Goal: Transaction & Acquisition: Purchase product/service

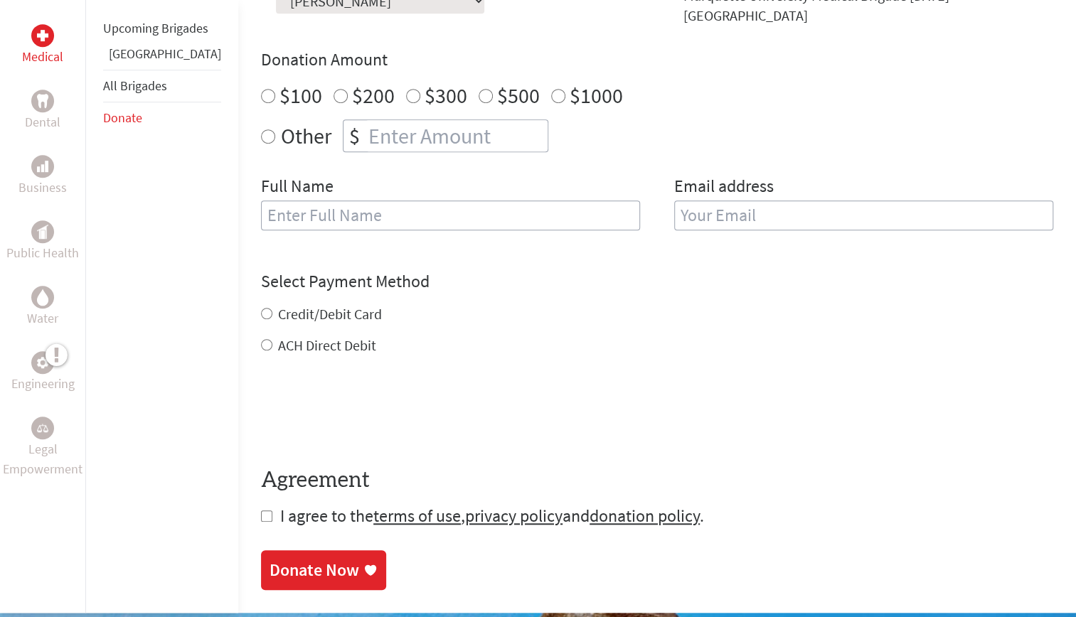
scroll to position [481, 0]
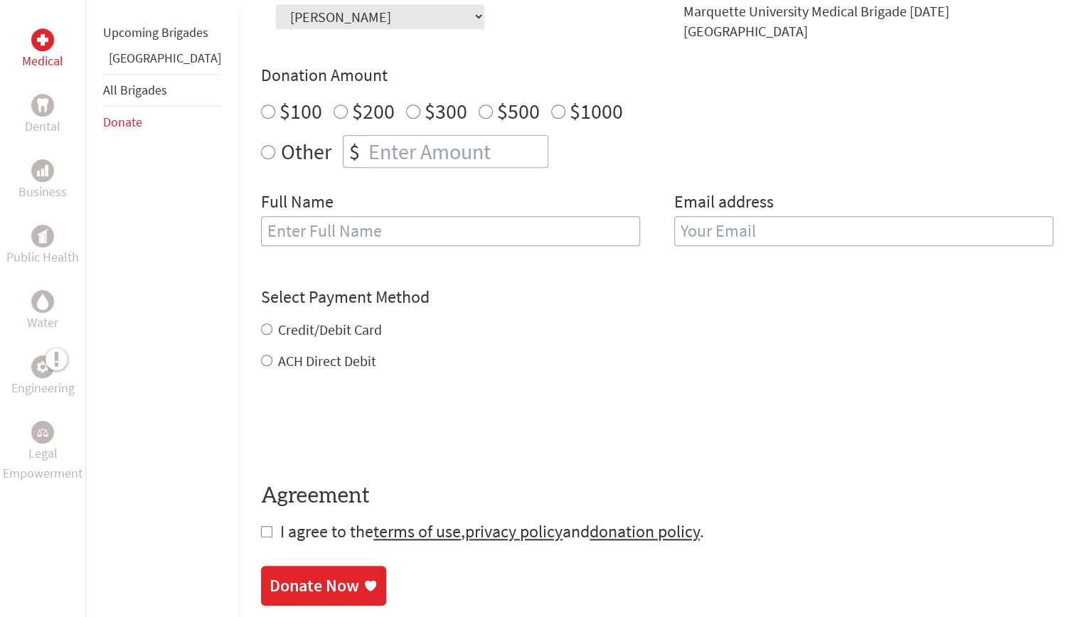
click at [478, 216] on input "text" at bounding box center [450, 231] width 379 height 30
type input "[PERSON_NAME]"
click at [694, 218] on input "email" at bounding box center [863, 231] width 379 height 30
type input "[EMAIL_ADDRESS][PERSON_NAME][DOMAIN_NAME]"
click at [319, 320] on div "Credit/Debit Card ACH Direct Debit" at bounding box center [657, 345] width 792 height 51
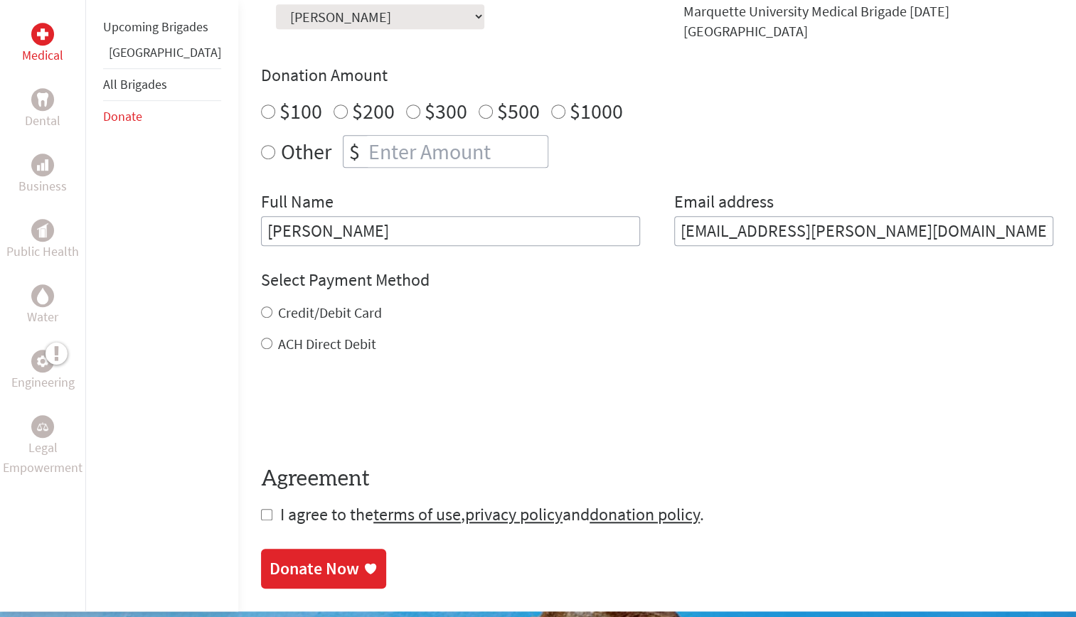
click at [282, 304] on label "Credit/Debit Card" at bounding box center [330, 313] width 104 height 18
click at [272, 306] on input "Credit/Debit Card" at bounding box center [266, 311] width 11 height 11
radio input "true"
click at [261, 509] on input "checkbox" at bounding box center [266, 514] width 11 height 11
checkbox input "true"
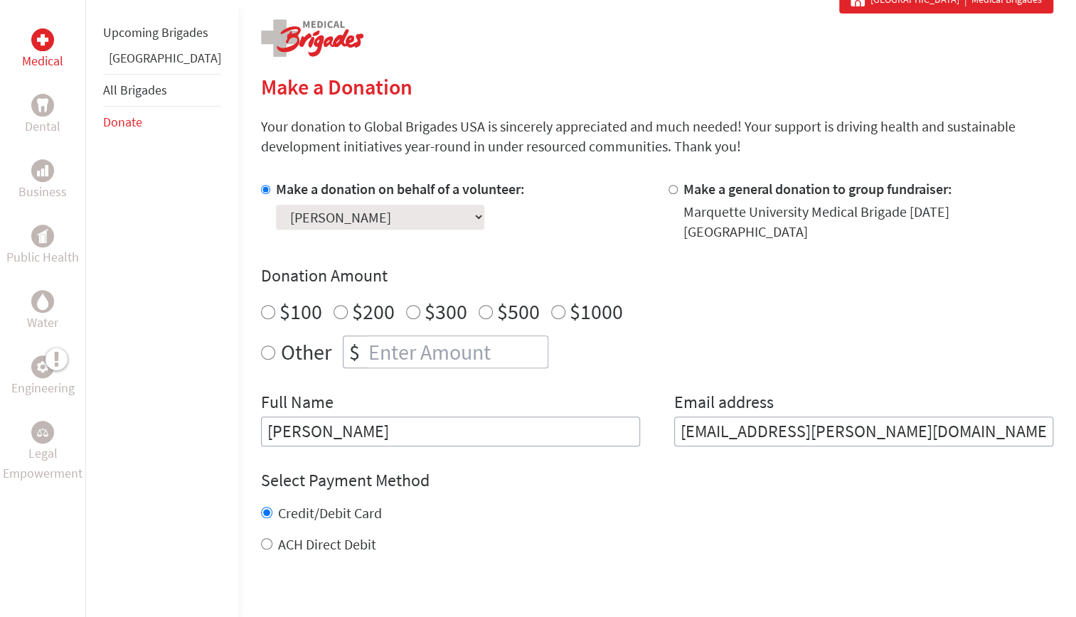
scroll to position [279, 0]
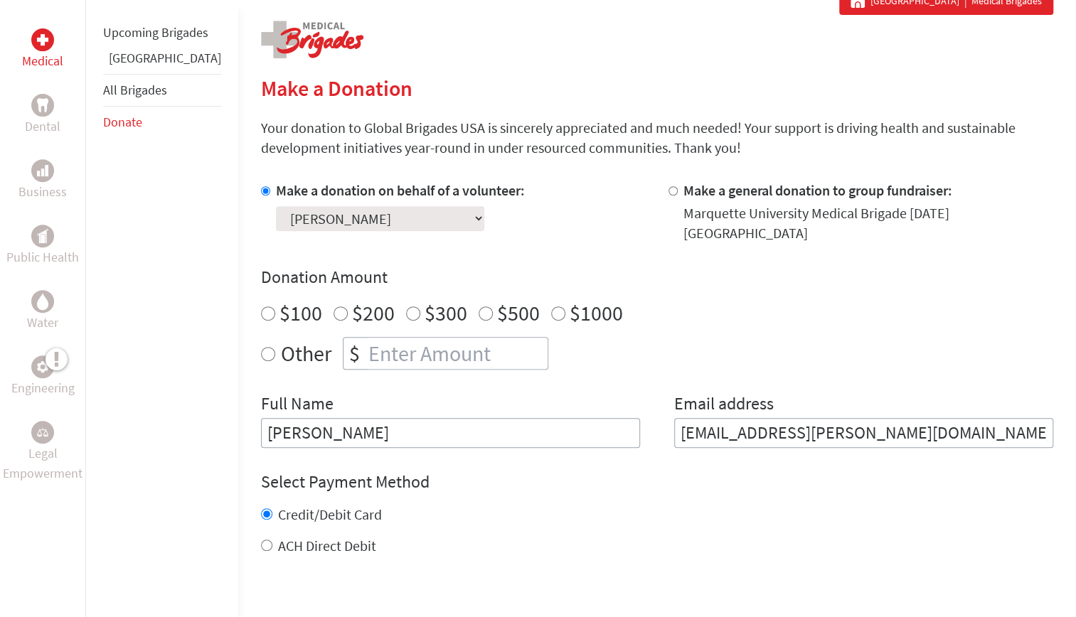
radio input "true"
click at [455, 338] on input "number" at bounding box center [456, 353] width 182 height 31
type input "700"
click at [598, 347] on div "Other $ 700" at bounding box center [657, 353] width 792 height 33
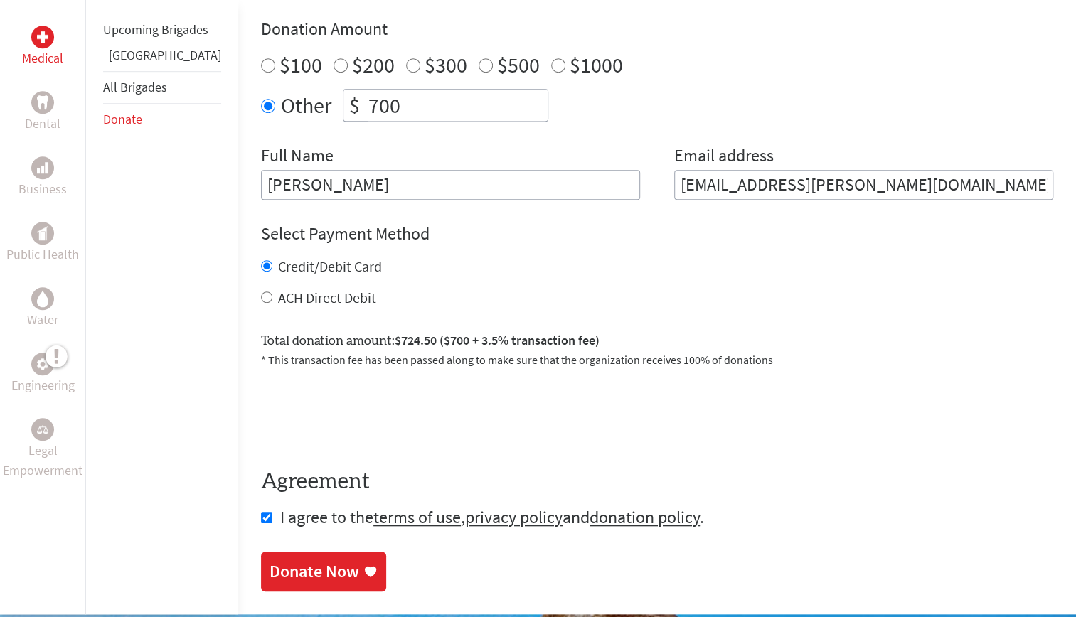
scroll to position [547, 0]
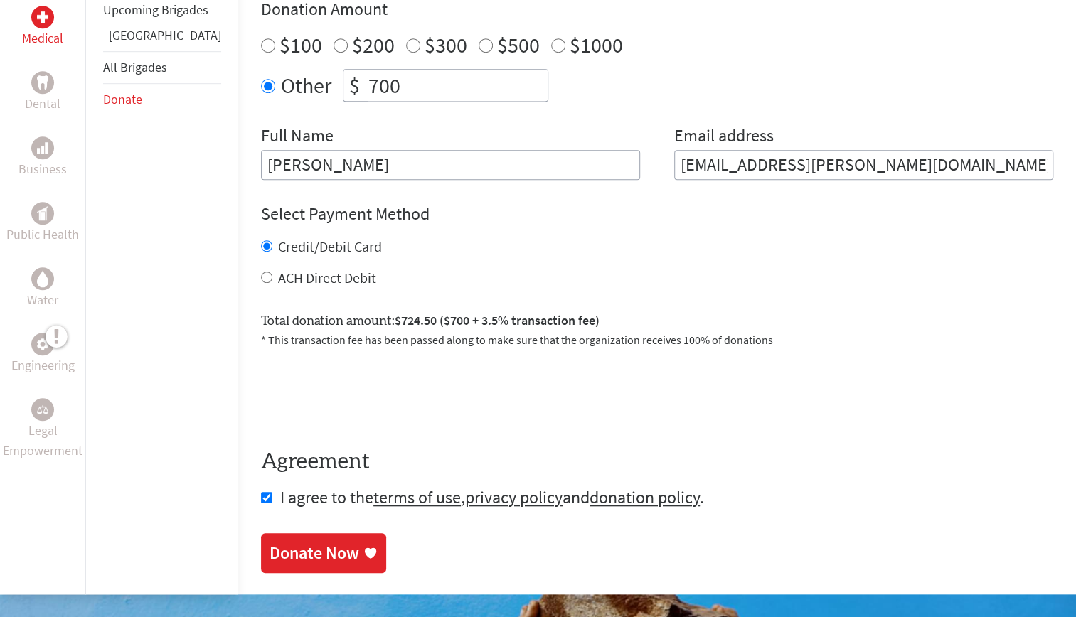
click at [322, 533] on link "Donate Now" at bounding box center [323, 553] width 125 height 40
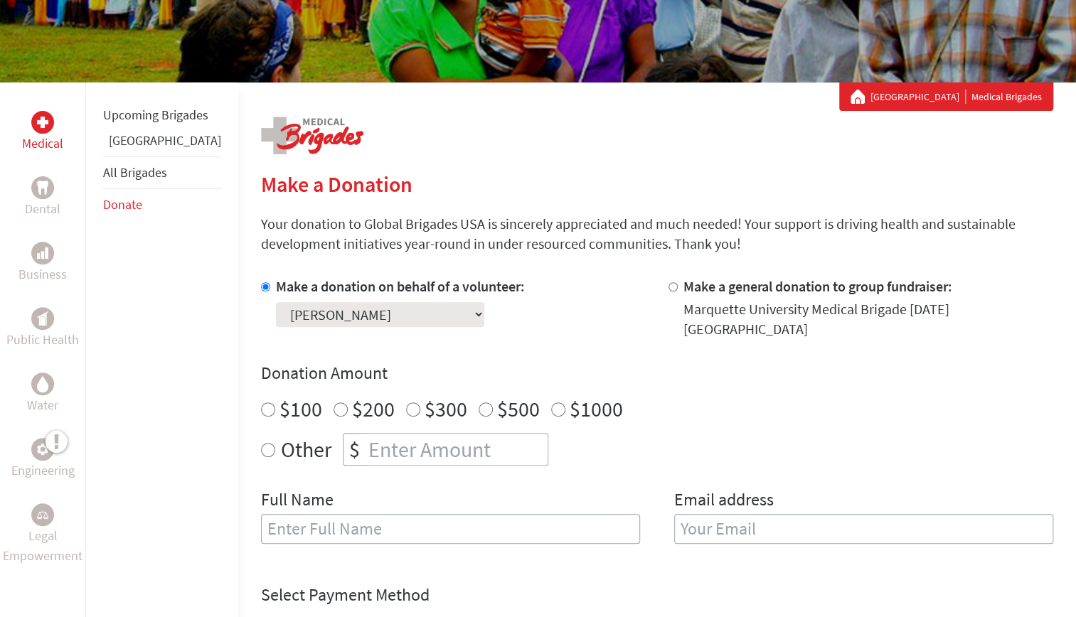
scroll to position [187, 0]
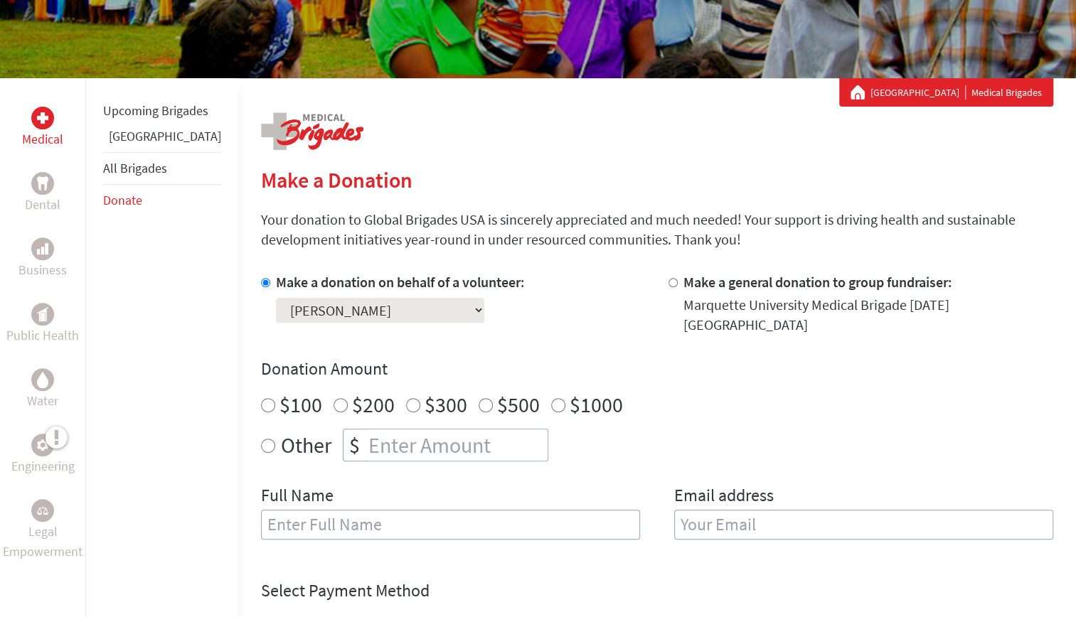
radio input "true"
click at [383, 434] on input "number" at bounding box center [456, 444] width 182 height 31
type input "684"
click at [307, 510] on input "text" at bounding box center [450, 525] width 379 height 30
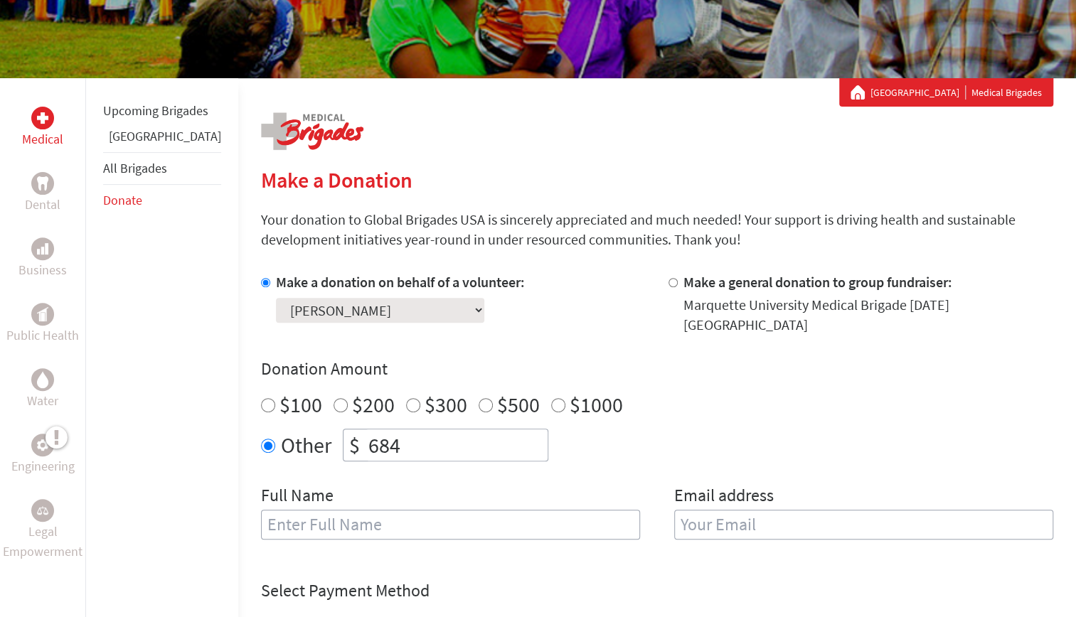
type input "[PERSON_NAME]"
type input "[EMAIL_ADDRESS][PERSON_NAME][DOMAIN_NAME]"
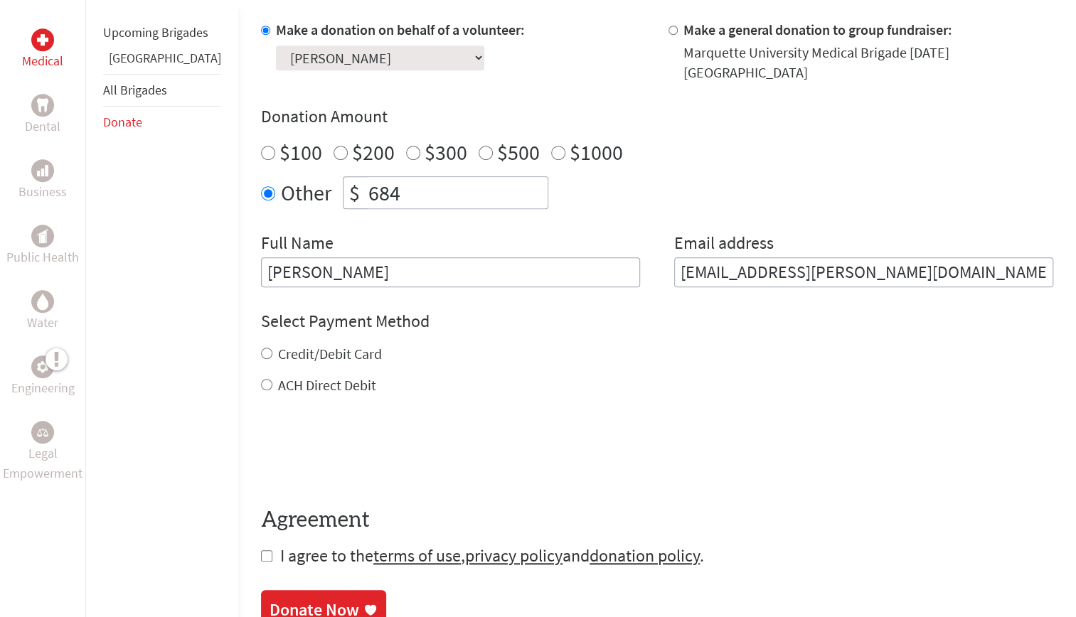
scroll to position [442, 0]
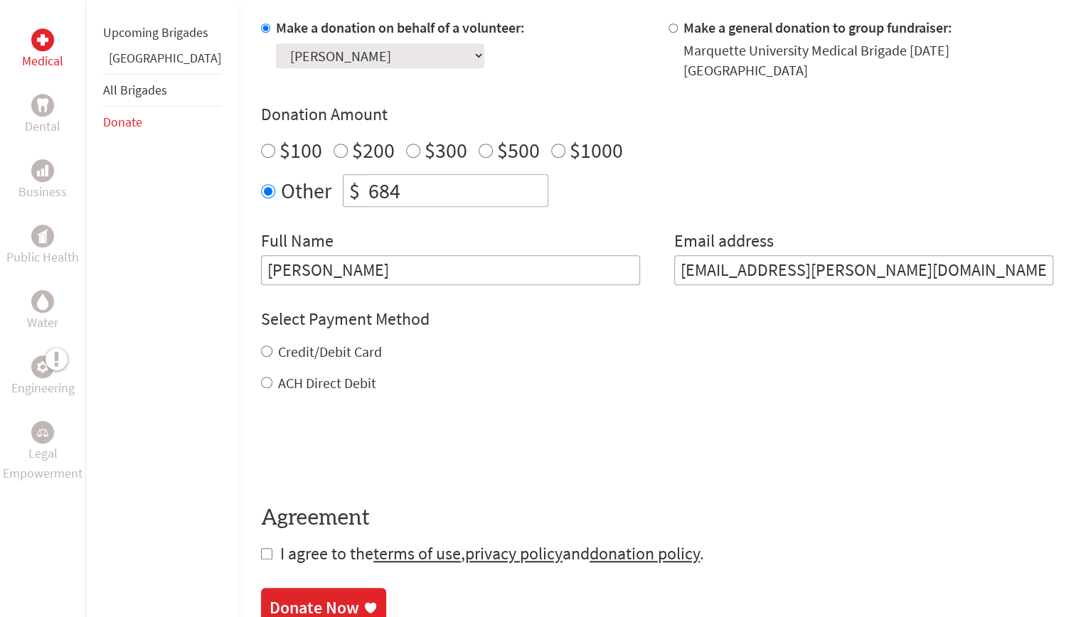
click at [320, 378] on label "ACH Direct Debit" at bounding box center [327, 383] width 98 height 18
click at [272, 378] on input "ACH Direct Debit" at bounding box center [266, 382] width 11 height 11
radio input "true"
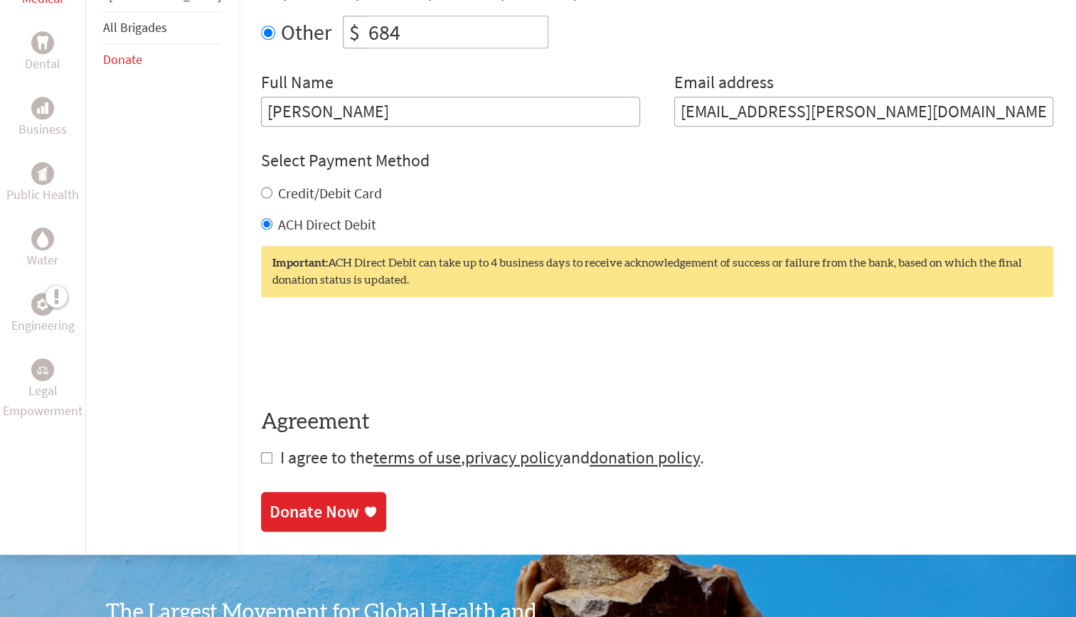
scroll to position [599, 0]
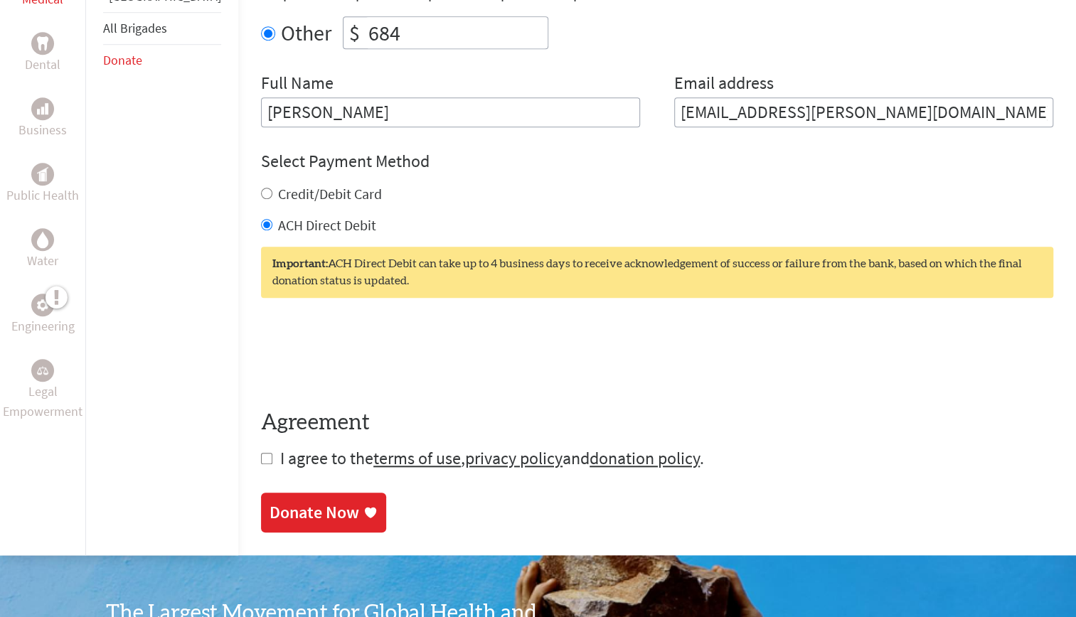
click at [261, 453] on input "checkbox" at bounding box center [266, 458] width 11 height 11
checkbox input "true"
click at [306, 503] on div "Donate Now" at bounding box center [314, 514] width 90 height 23
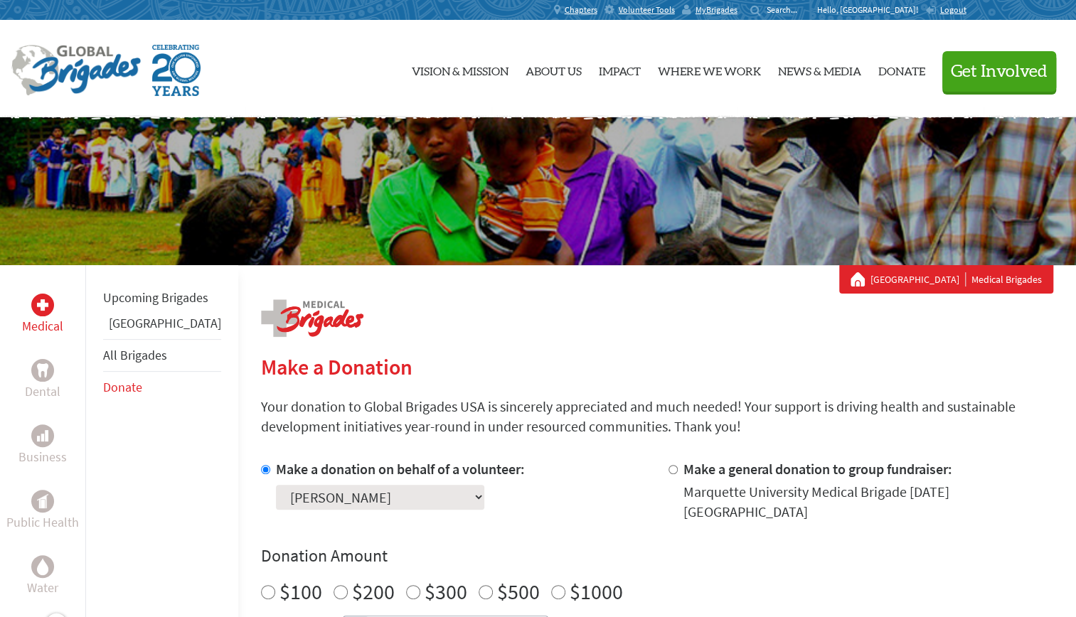
scroll to position [629, 0]
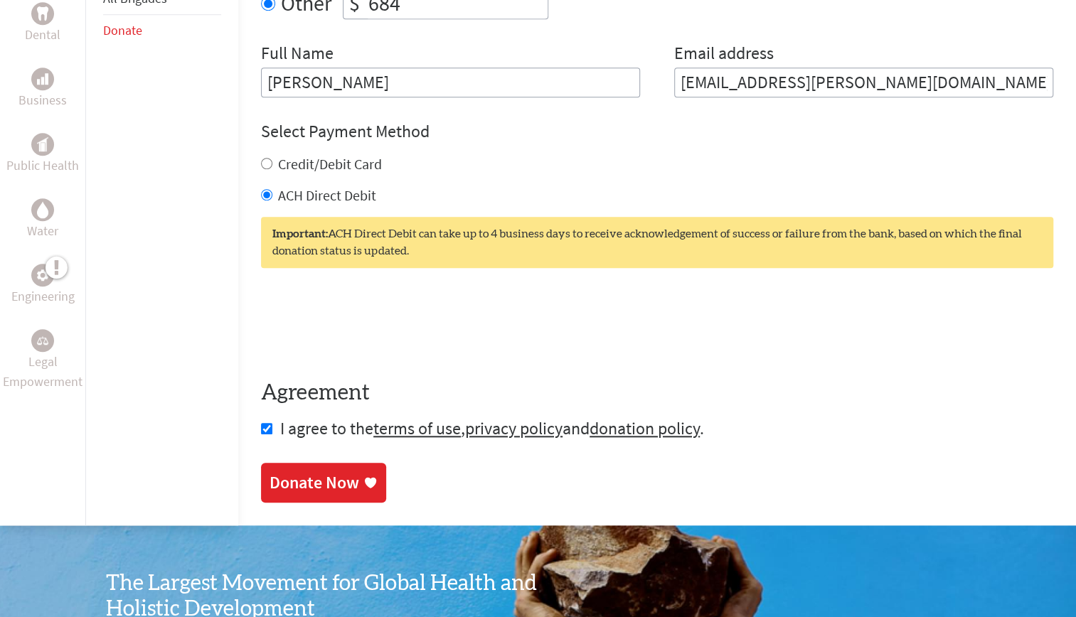
click at [261, 158] on input "Credit/Debit Card" at bounding box center [266, 163] width 11 height 11
radio input "true"
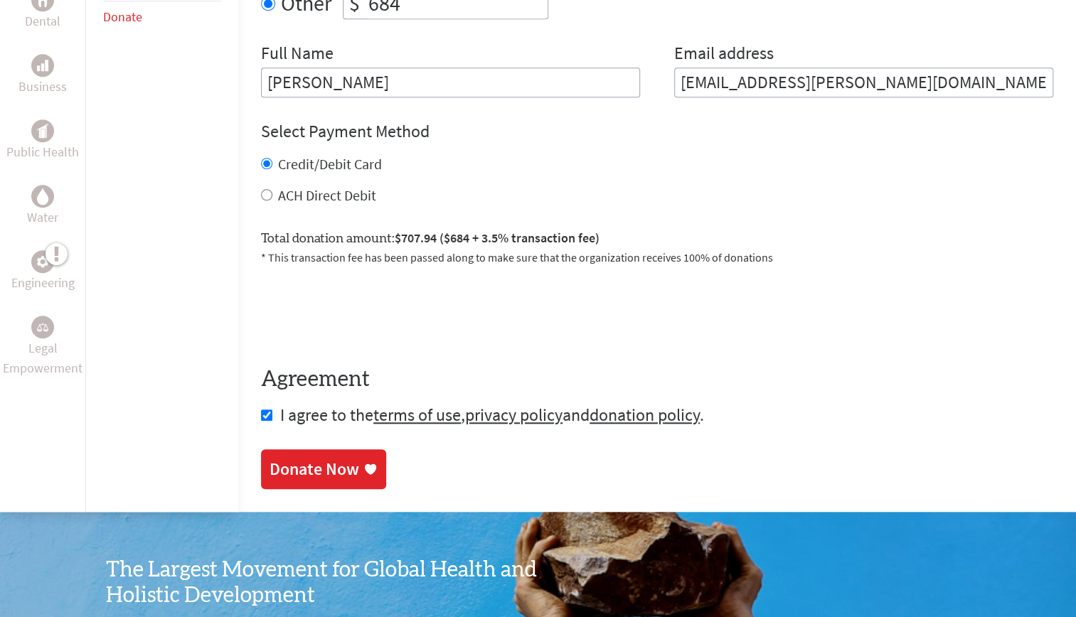
click at [261, 186] on div "ACH Direct Debit" at bounding box center [657, 196] width 792 height 20
click at [261, 189] on input "ACH Direct Debit" at bounding box center [266, 194] width 11 height 11
radio input "true"
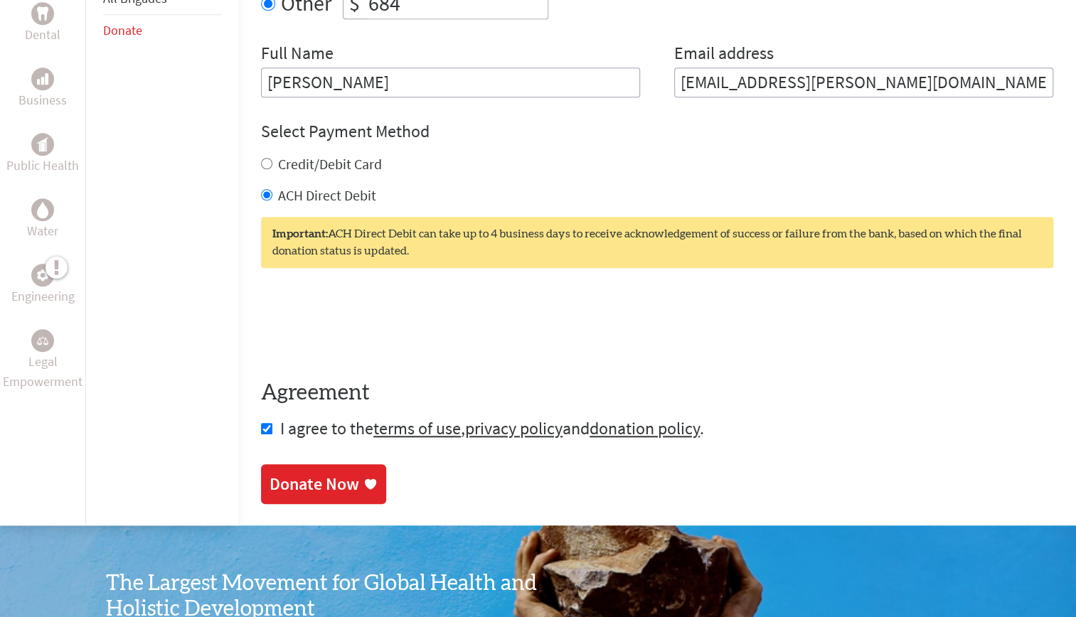
click at [292, 464] on link "Donate Now" at bounding box center [323, 484] width 125 height 40
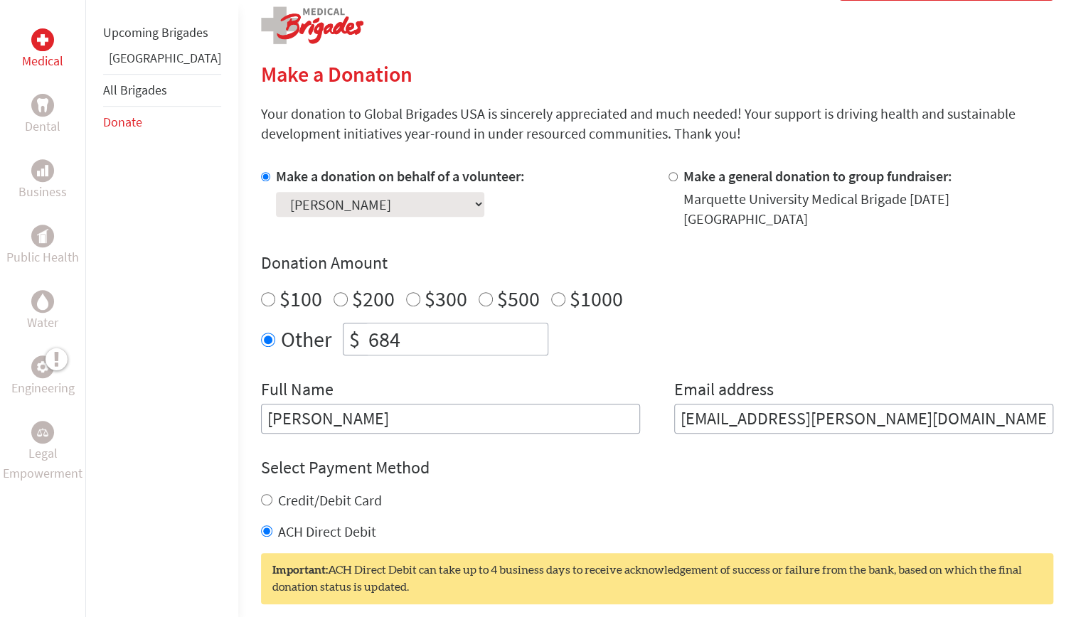
scroll to position [295, 0]
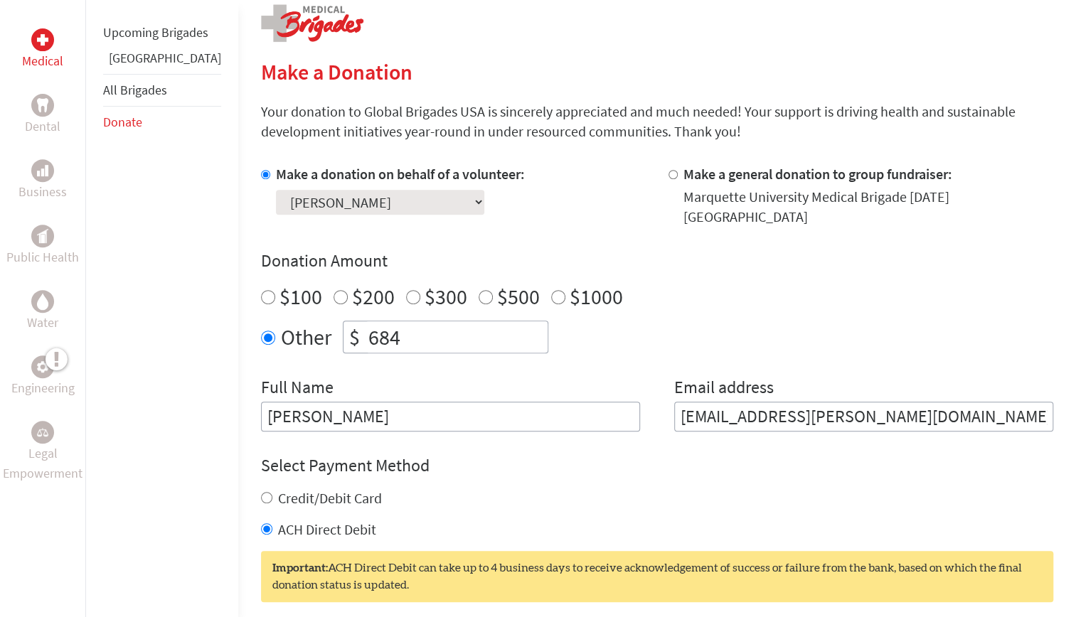
click at [365, 324] on input "684" at bounding box center [456, 336] width 182 height 31
type input "6"
type input "700"
click at [530, 302] on div "Donation Amount $100 $200 $300 $500 $1000 Other $ 700" at bounding box center [657, 302] width 792 height 104
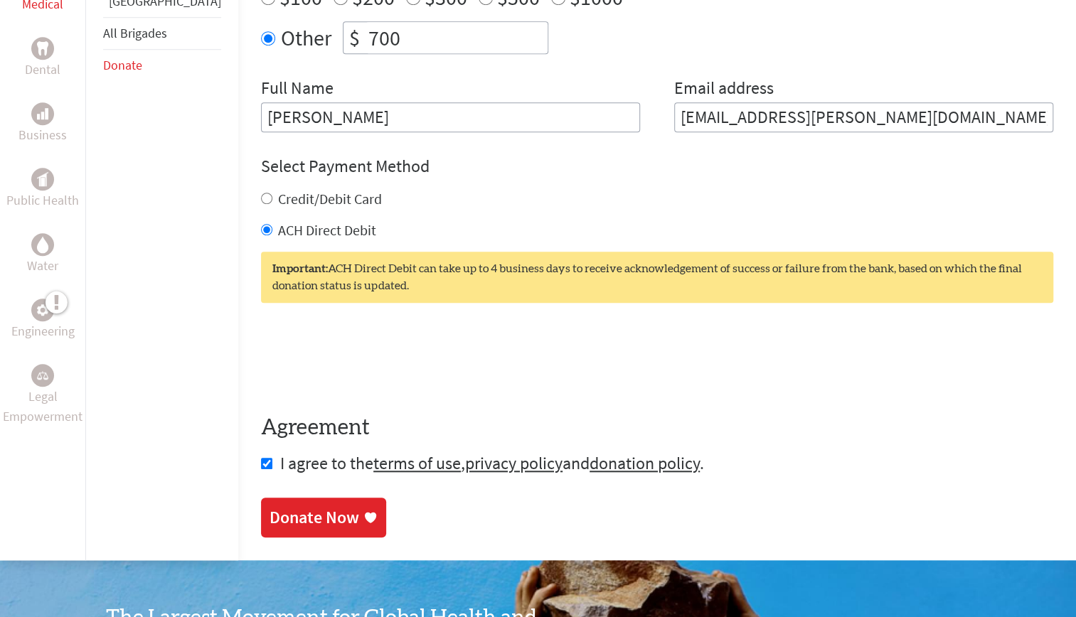
scroll to position [610, 0]
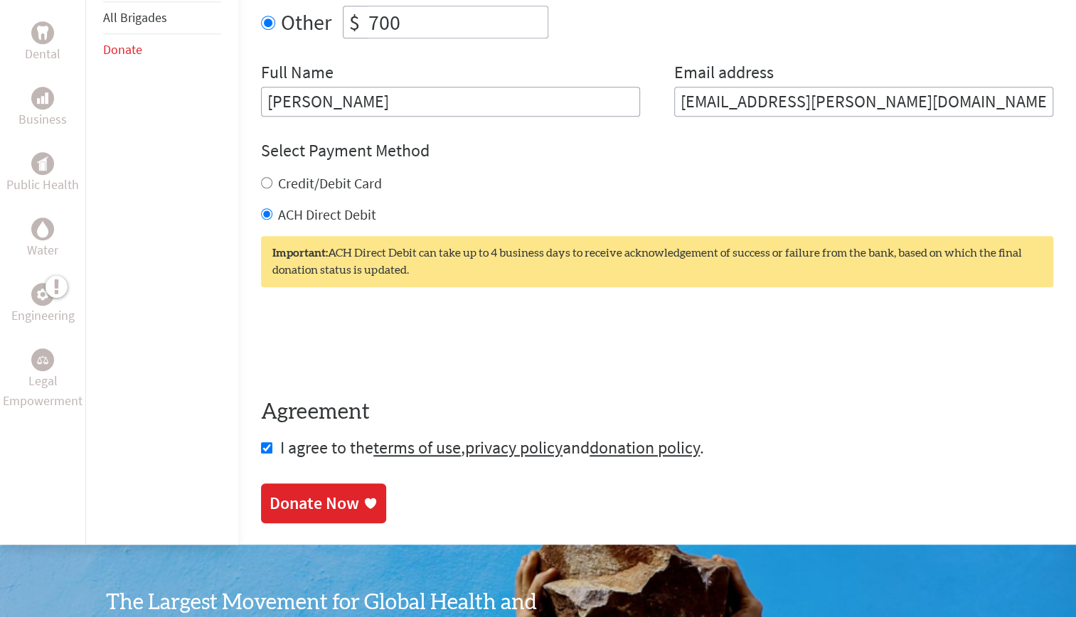
click at [292, 492] on div "Donate Now" at bounding box center [314, 503] width 90 height 23
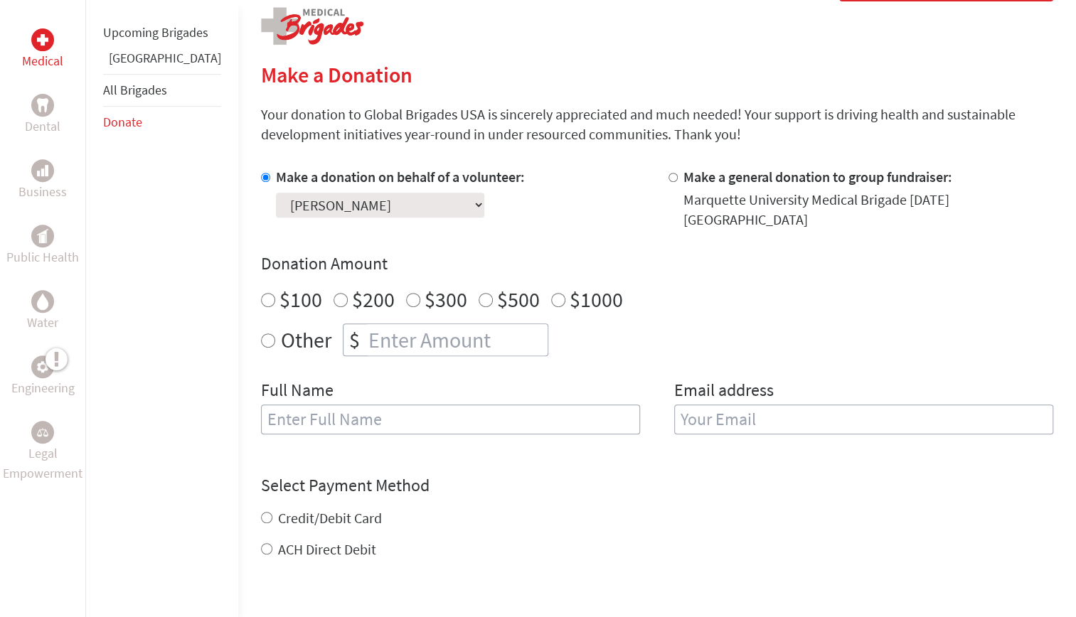
scroll to position [293, 0]
radio input "true"
click at [440, 324] on input "number" at bounding box center [456, 339] width 182 height 31
type input "700"
type input "[PERSON_NAME]"
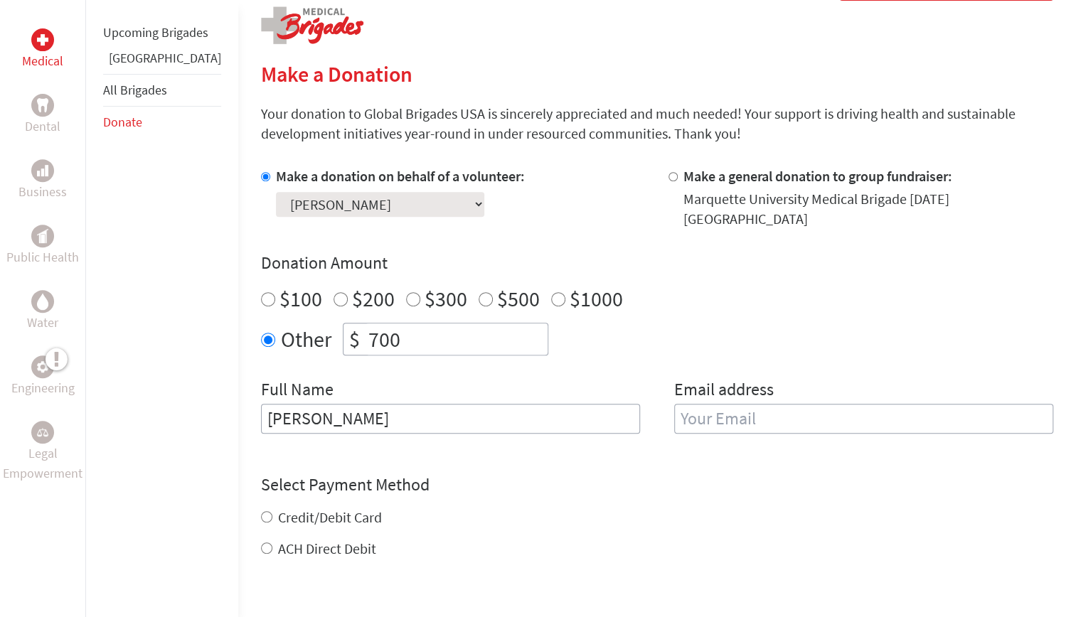
type input "[EMAIL_ADDRESS][PERSON_NAME][DOMAIN_NAME]"
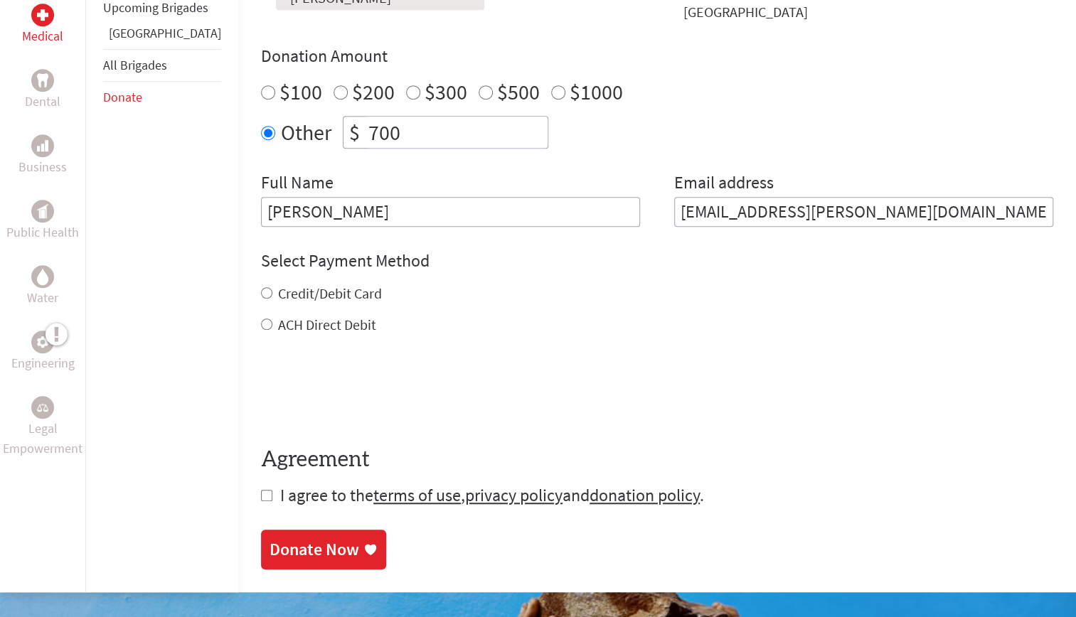
scroll to position [501, 0]
click at [309, 284] on label "Credit/Debit Card" at bounding box center [330, 293] width 104 height 18
click at [272, 287] on input "Credit/Debit Card" at bounding box center [266, 292] width 11 height 11
radio input "true"
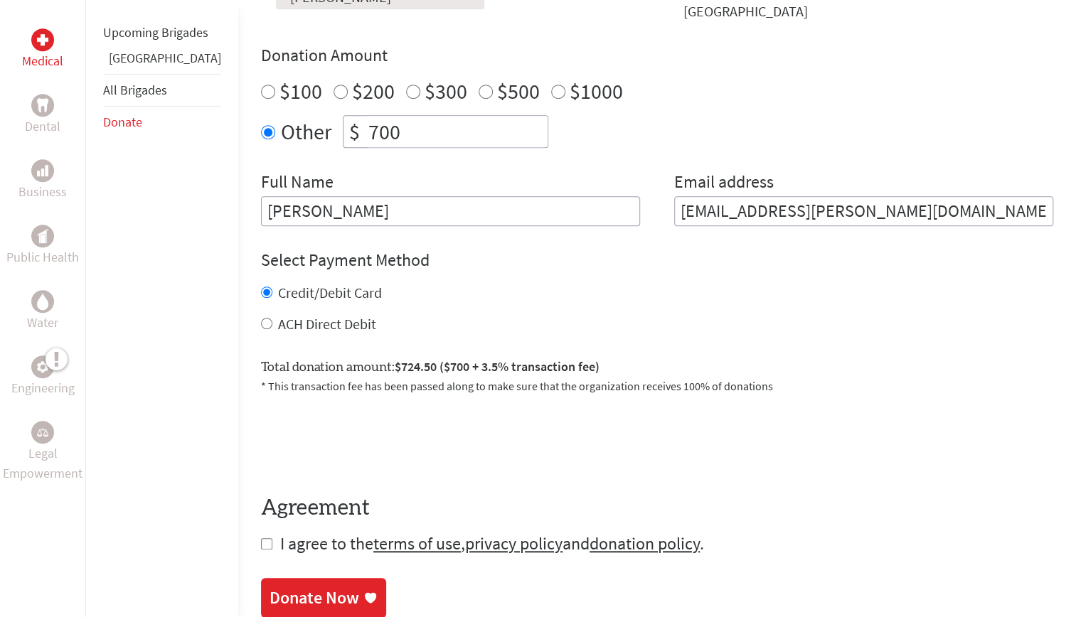
click at [315, 283] on div "Credit/Debit Card" at bounding box center [657, 293] width 792 height 20
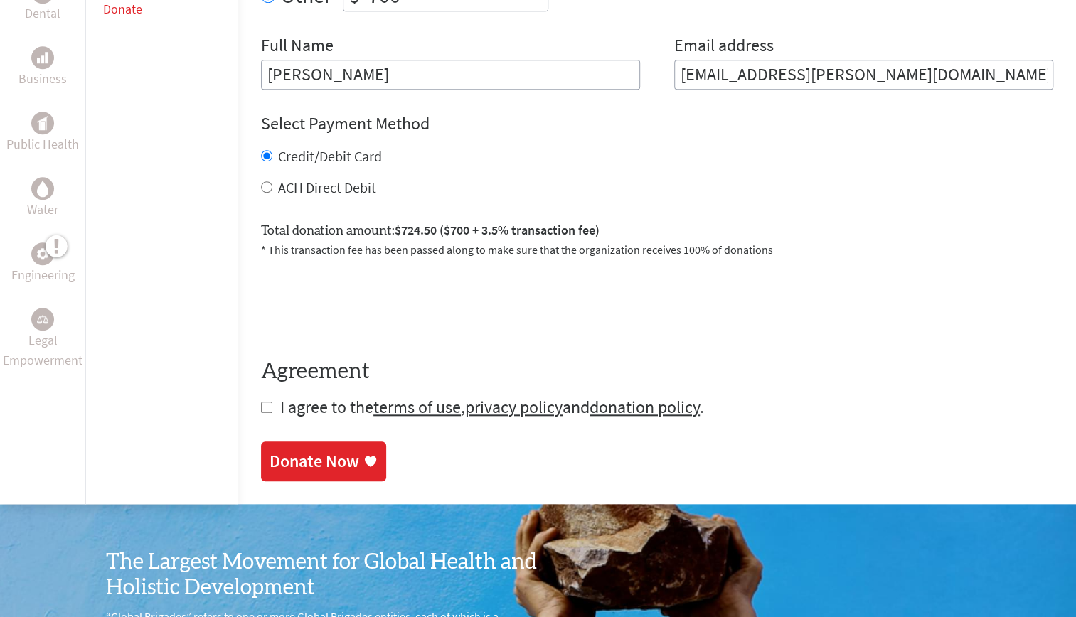
scroll to position [639, 0]
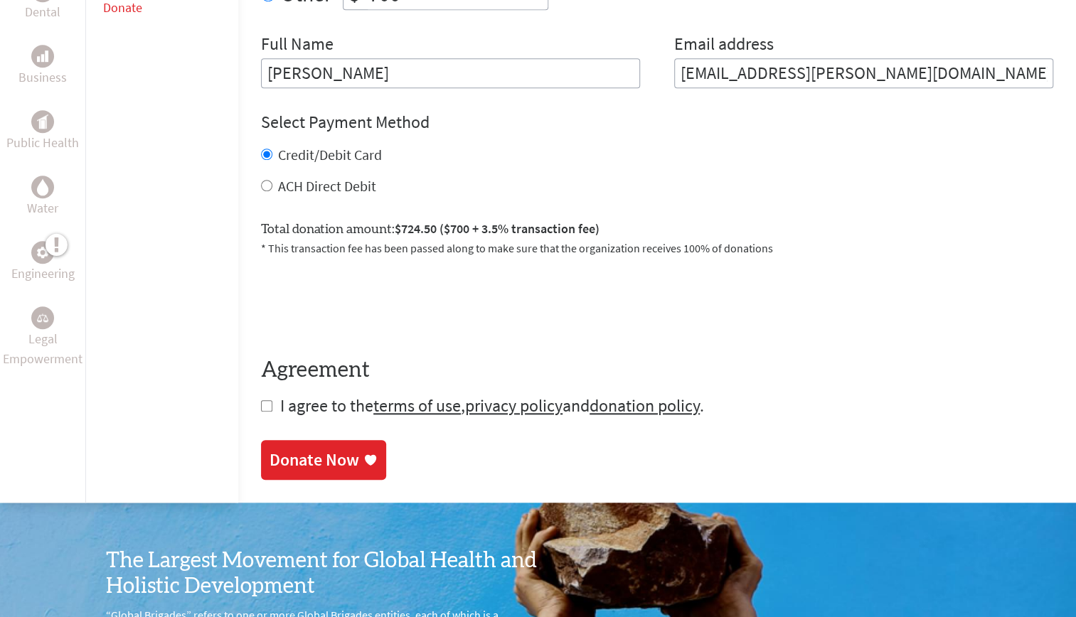
click at [261, 400] on input "checkbox" at bounding box center [266, 405] width 11 height 11
checkbox input "true"
click at [269, 457] on div "Donate Now" at bounding box center [314, 461] width 90 height 23
